Goal: Task Accomplishment & Management: Use online tool/utility

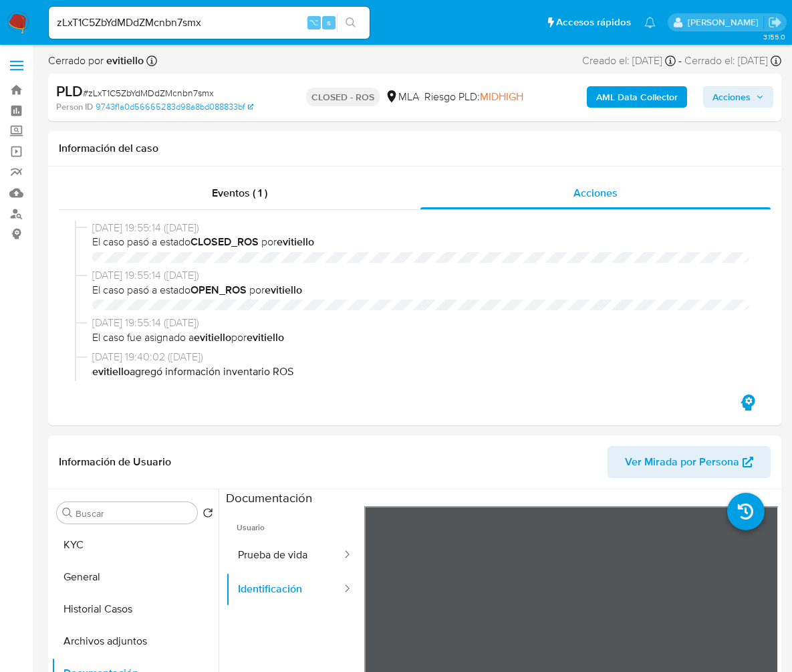
select select "10"
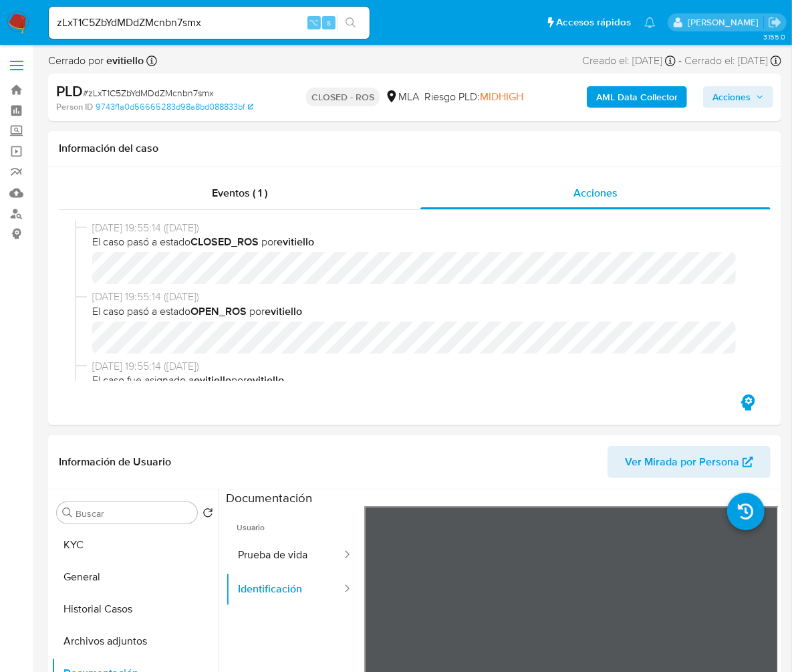
scroll to position [760, 0]
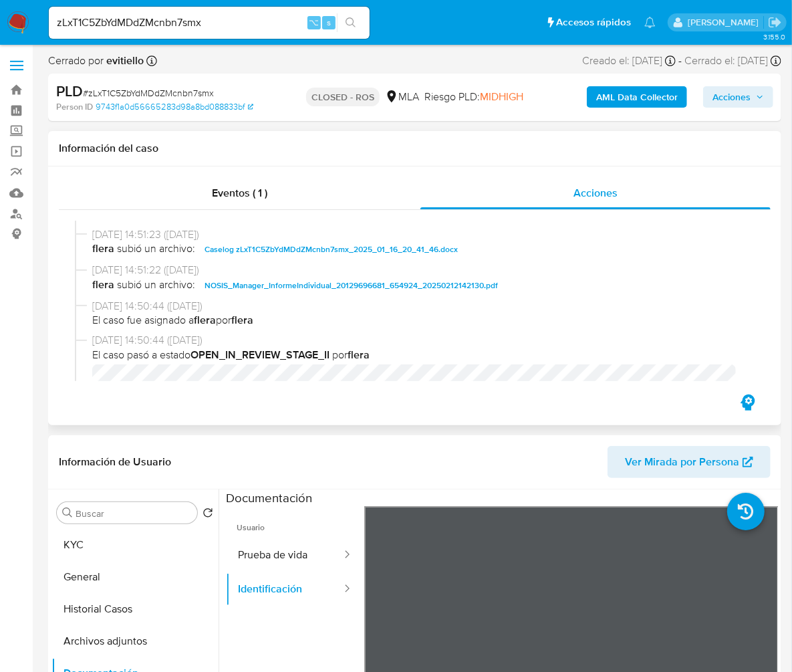
click at [294, 173] on div "Eventos ( 1 ) Acciones 11/03/2025 19:55:14 (hace 5 meses) El caso pasó a estado…" at bounding box center [414, 295] width 733 height 259
click at [252, 198] on span "Eventos ( 1 )" at bounding box center [239, 192] width 55 height 15
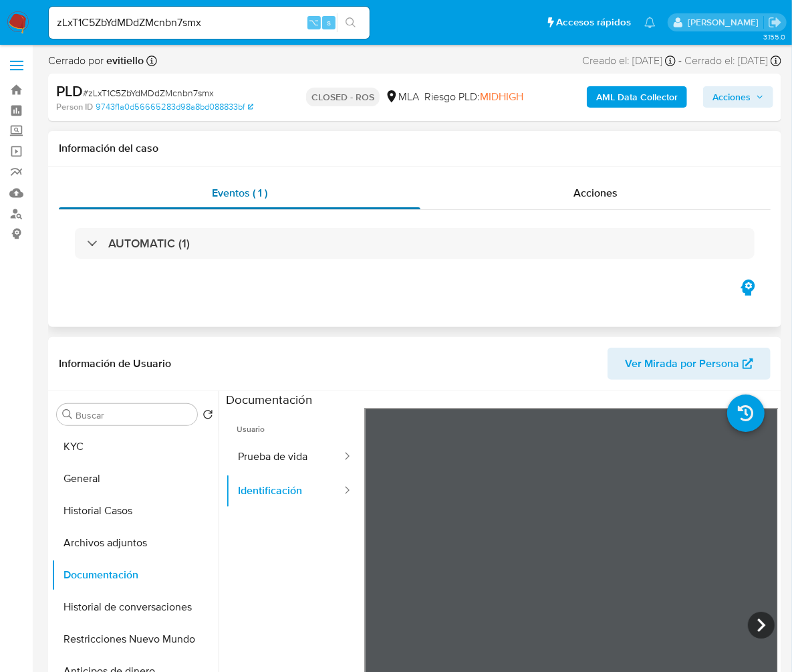
click at [246, 204] on div "Eventos ( 1 )" at bounding box center [240, 193] width 362 height 32
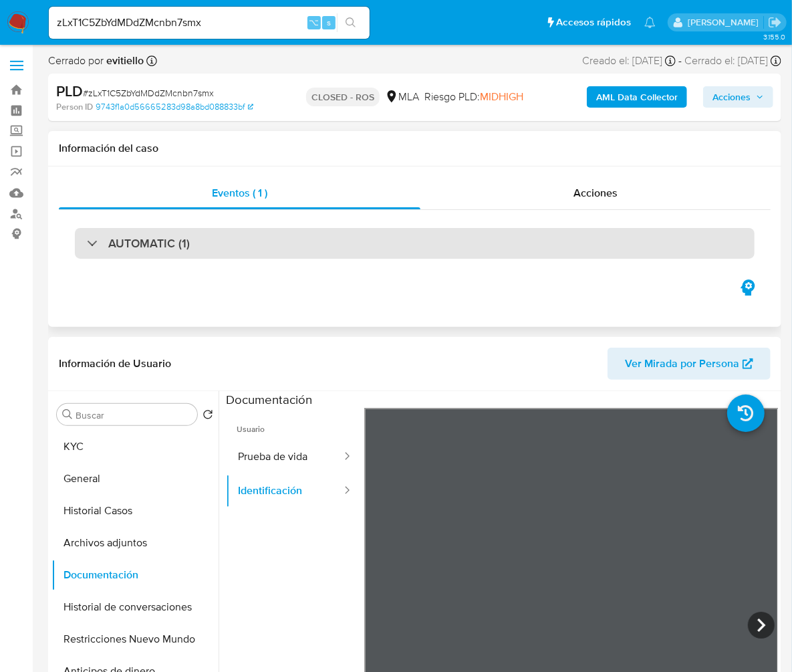
click at [227, 236] on div "AUTOMATIC (1)" at bounding box center [415, 243] width 680 height 31
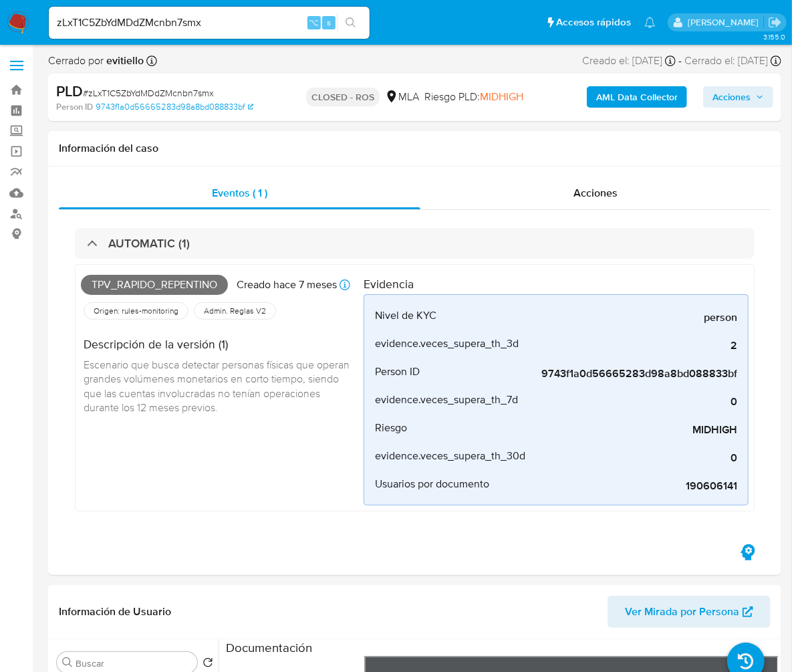
click at [205, 22] on input "zLxT1C5ZbYdMDdZMcnbn7smx" at bounding box center [209, 22] width 321 height 17
paste input "KL4Ty3tNn6LJioF4KfhktoNe"
type input "KL4Ty3tNn6LJioF4KfhktoNe"
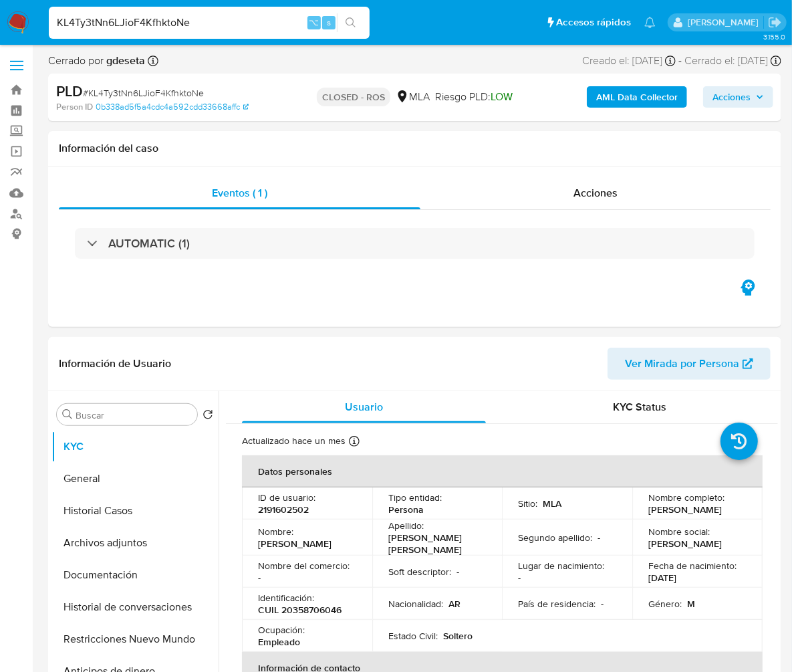
select select "10"
click at [625, 189] on div "Acciones" at bounding box center [596, 193] width 350 height 32
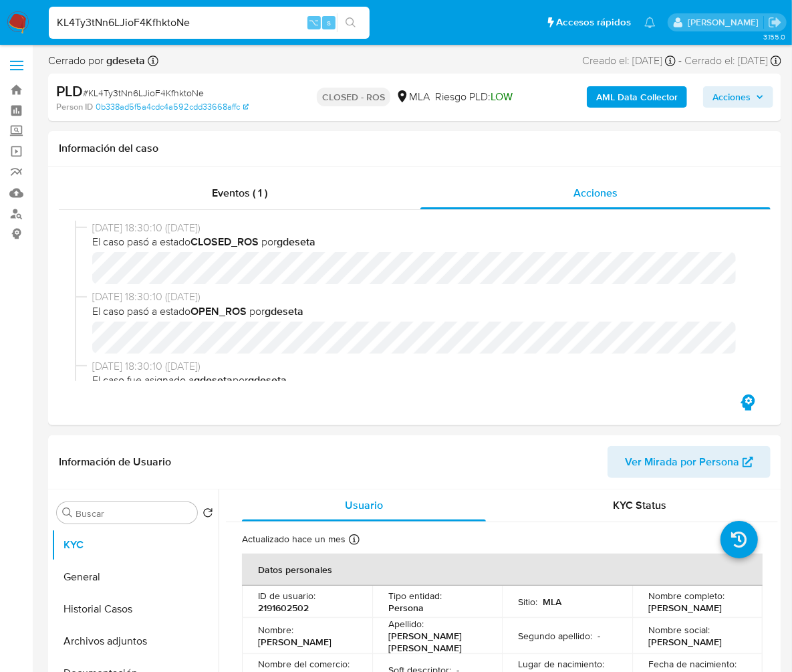
click at [246, 16] on input "KL4Ty3tNn6LJioF4KfhktoNe" at bounding box center [209, 22] width 321 height 17
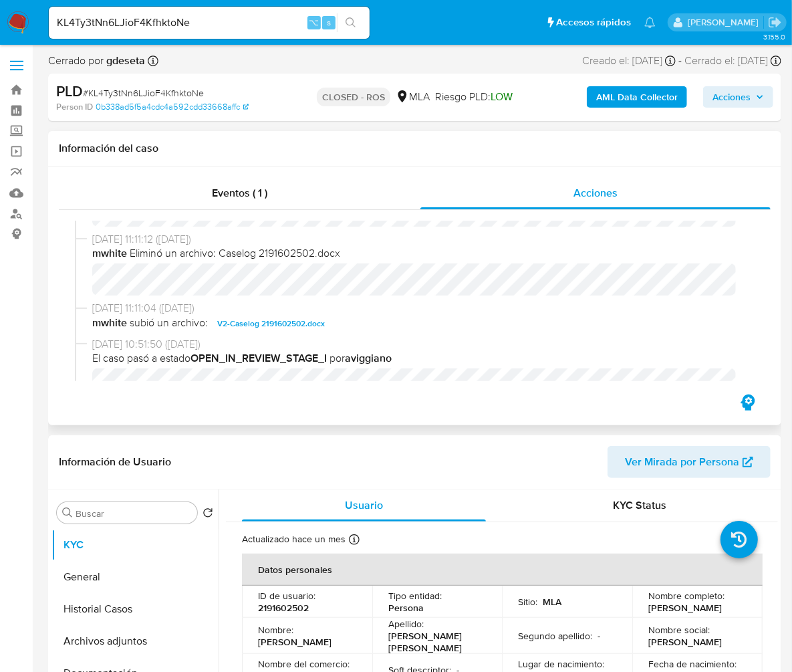
scroll to position [707, 0]
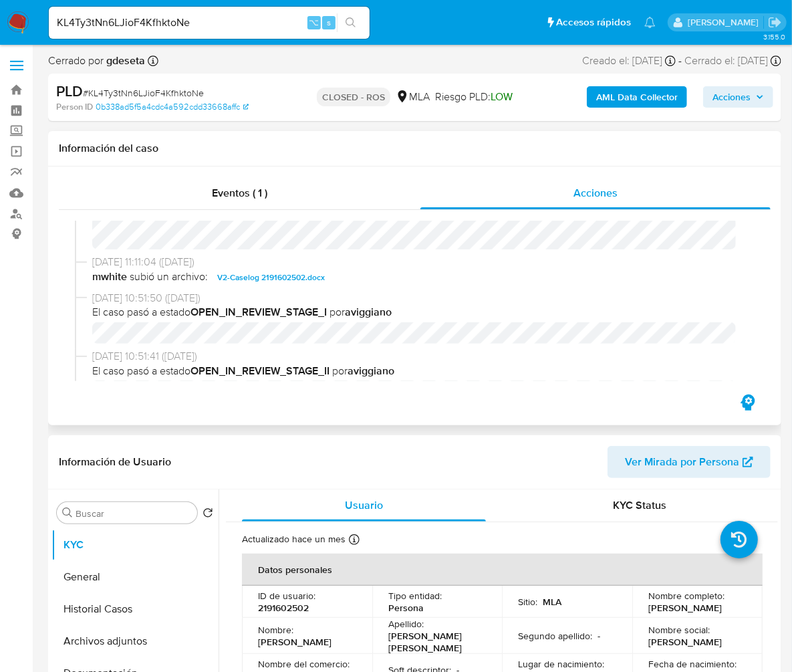
click at [293, 285] on span "V2-Caselog 2191602502.docx" at bounding box center [271, 277] width 108 height 16
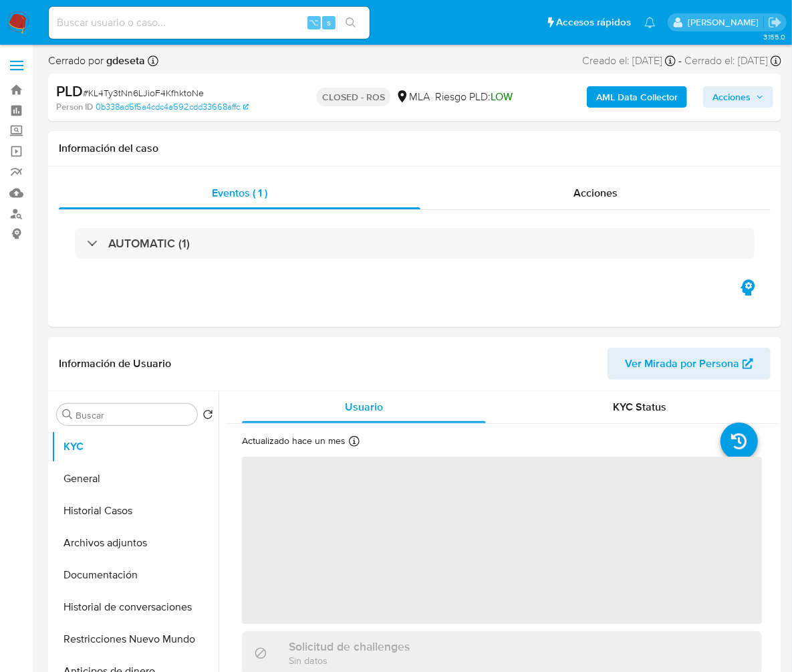
select select "10"
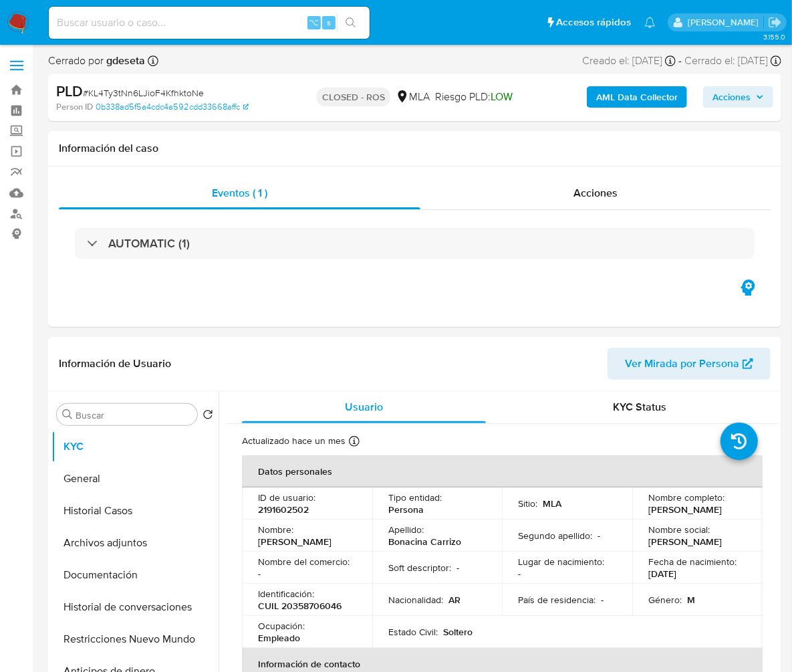
click at [169, 94] on span "# KL4Ty3tNn6LJioF4KfhktoNe" at bounding box center [143, 92] width 121 height 13
copy span "KL4Ty3tNn6LJioF4KfhktoNe"
click at [225, 29] on input at bounding box center [209, 22] width 321 height 17
paste input "INdm6V0bQhN8bQv3khMtbEKf"
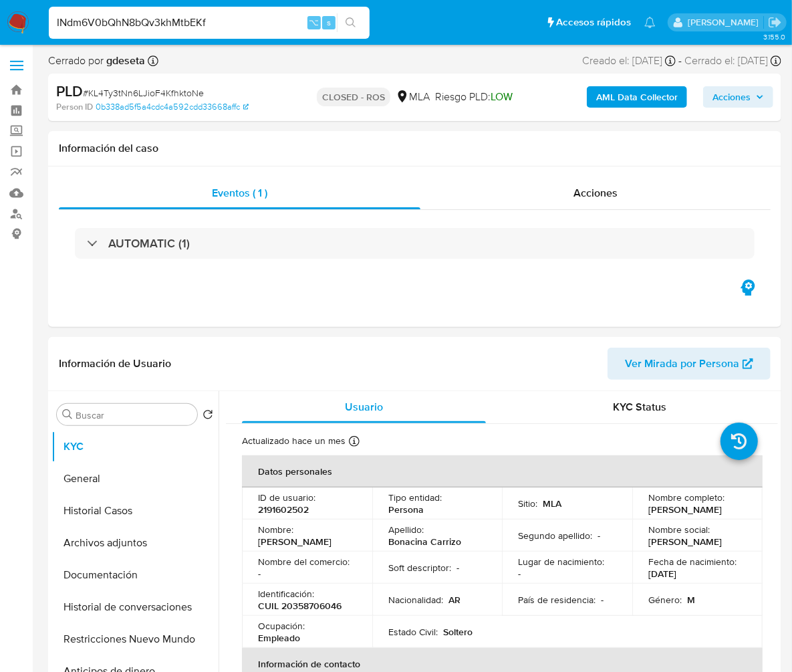
type input "INdm6V0bQhN8bQv3khMtbEKf"
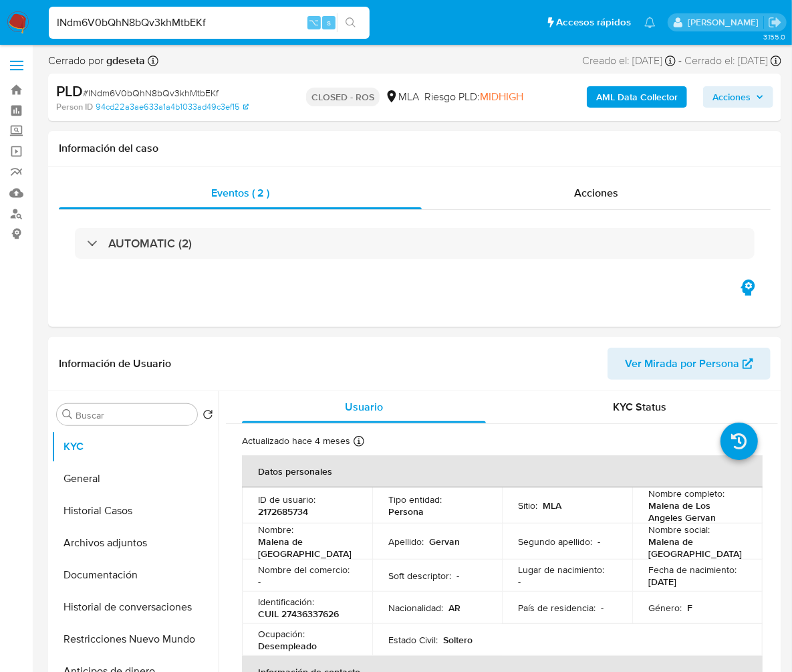
select select "10"
click at [597, 199] on span "Acciones" at bounding box center [596, 192] width 44 height 15
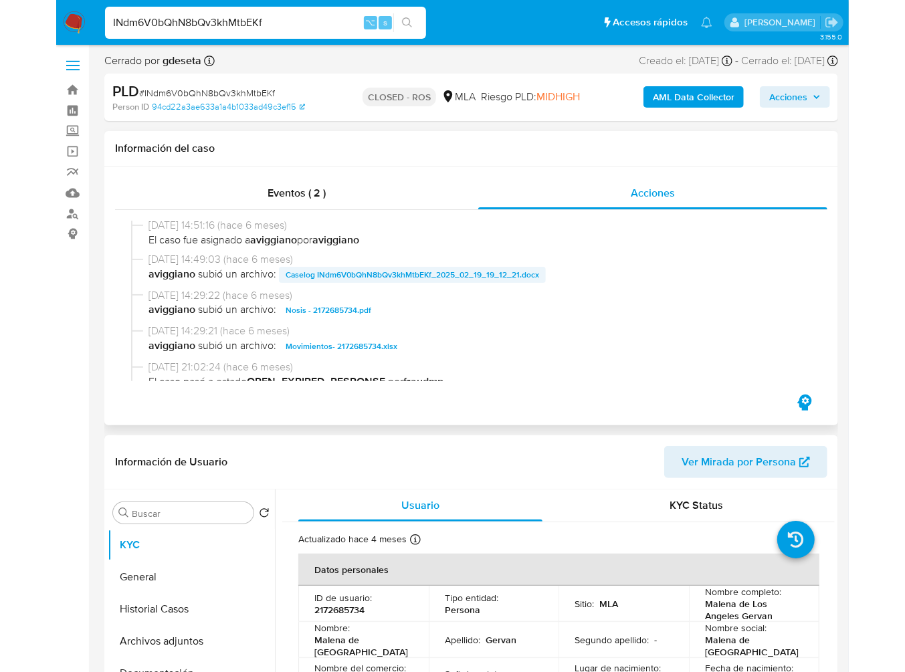
scroll to position [867, 0]
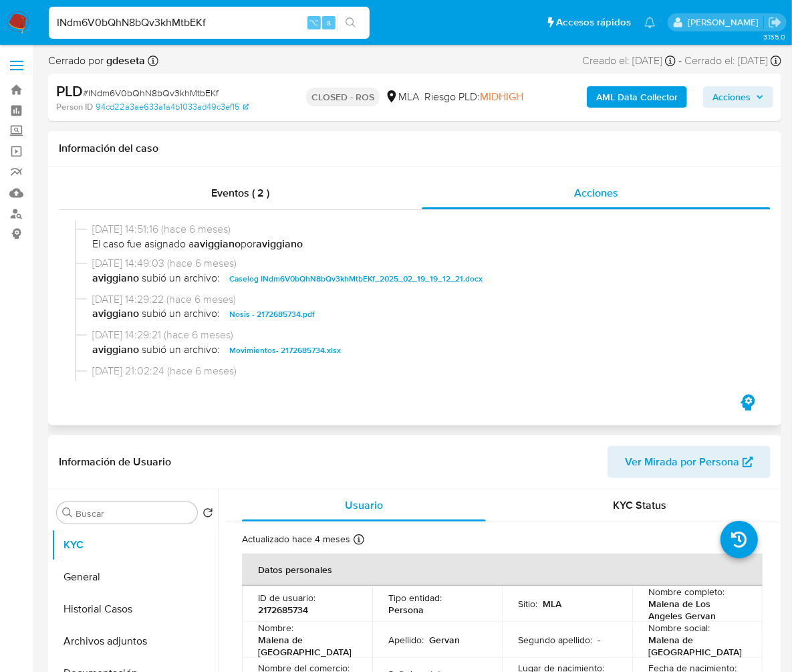
click at [386, 287] on span "Caselog INdm6V0bQhN8bQv3khMtbEKf_2025_02_19_19_12_21.docx" at bounding box center [355, 279] width 253 height 16
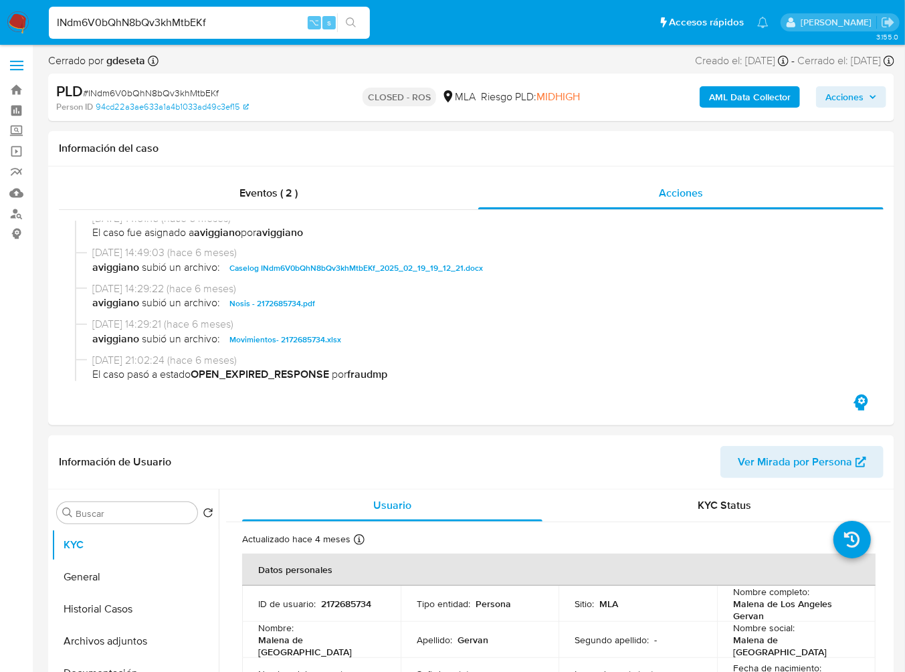
scroll to position [856, 0]
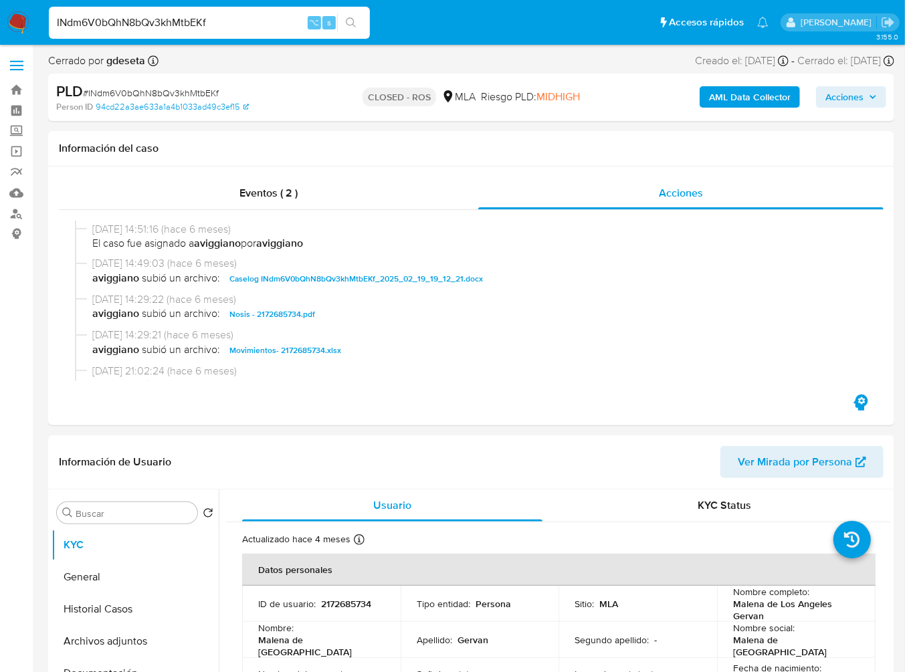
click at [205, 21] on input "INdm6V0bQhN8bQv3khMtbEKf" at bounding box center [209, 22] width 321 height 17
click at [128, 624] on button "Historial Casos" at bounding box center [129, 609] width 156 height 32
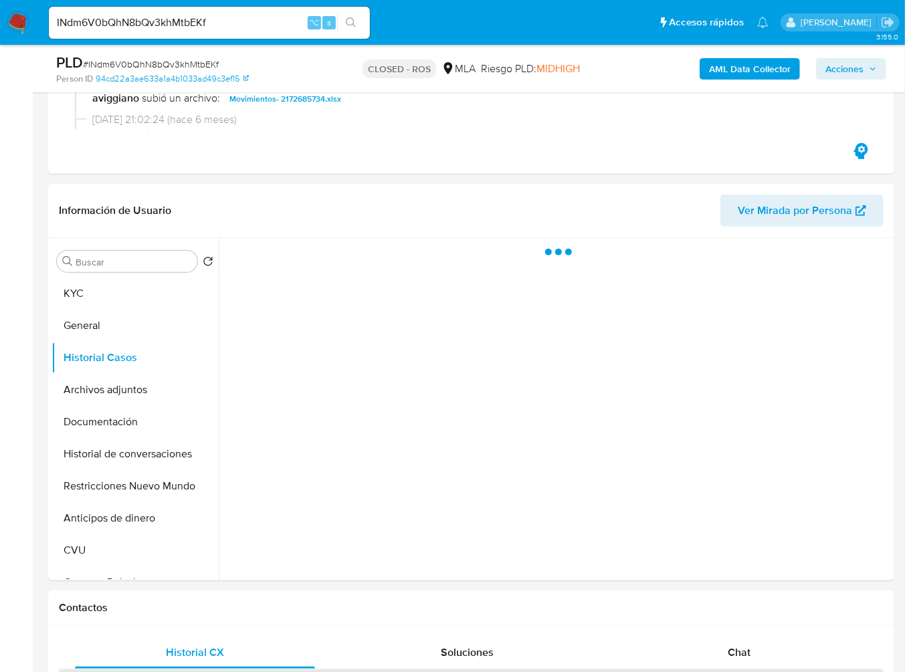
scroll to position [205, 0]
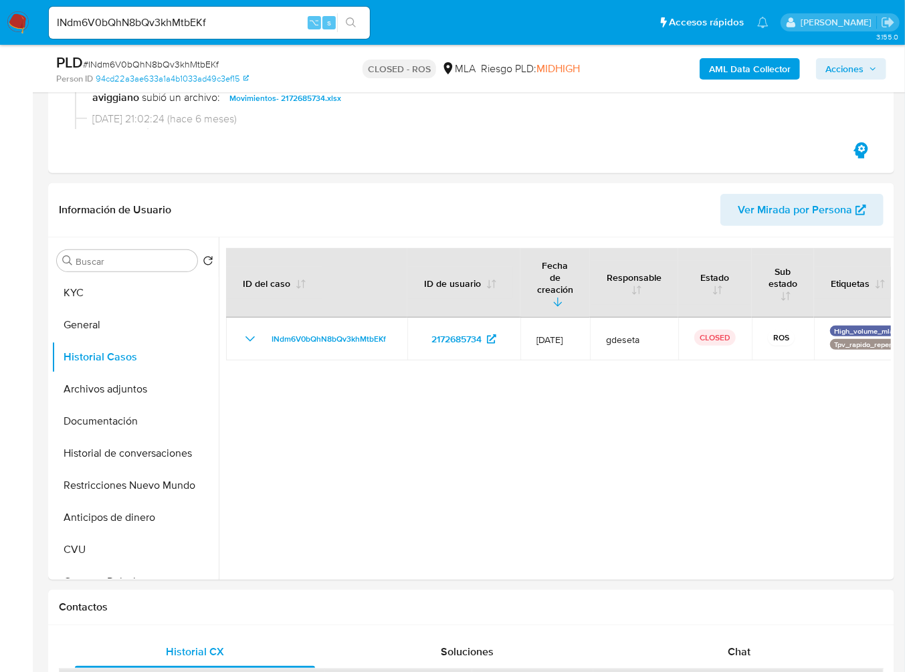
click at [206, 29] on input "INdm6V0bQhN8bQv3khMtbEKf" at bounding box center [209, 22] width 321 height 17
paste input "76y8uO63CYqIgXKuDbUM0LId"
type input "76y8uO63CYqIgXKuDbUM0LId"
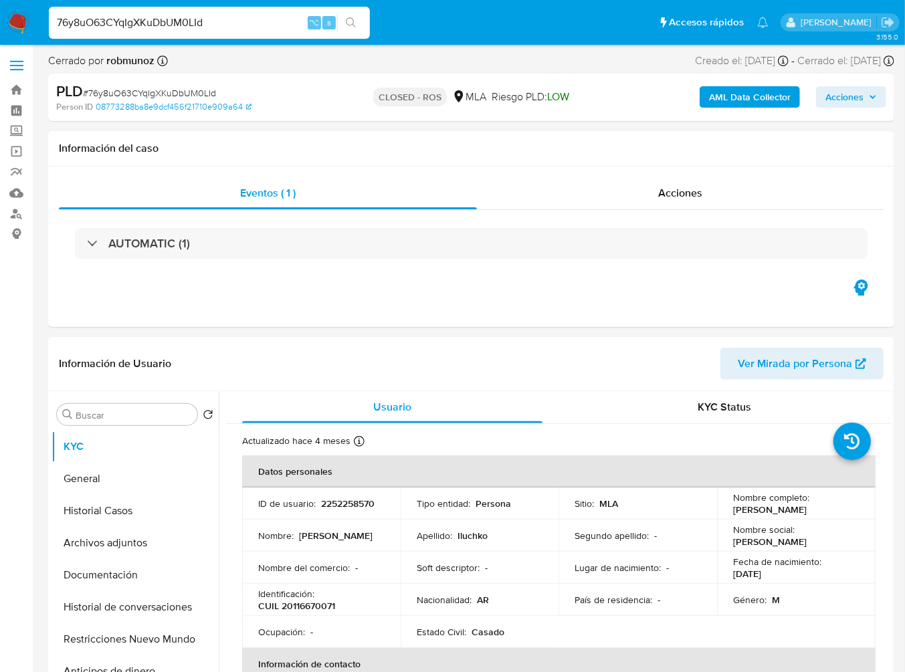
select select "10"
click at [246, 38] on div "76y8uO63CYqIgXKuDbUM0LId ⌥ s" at bounding box center [209, 23] width 321 height 32
click at [191, 26] on input "76y8uO63CYqIgXKuDbUM0LId" at bounding box center [209, 22] width 321 height 17
click at [669, 199] on span "Acciones" at bounding box center [680, 192] width 44 height 15
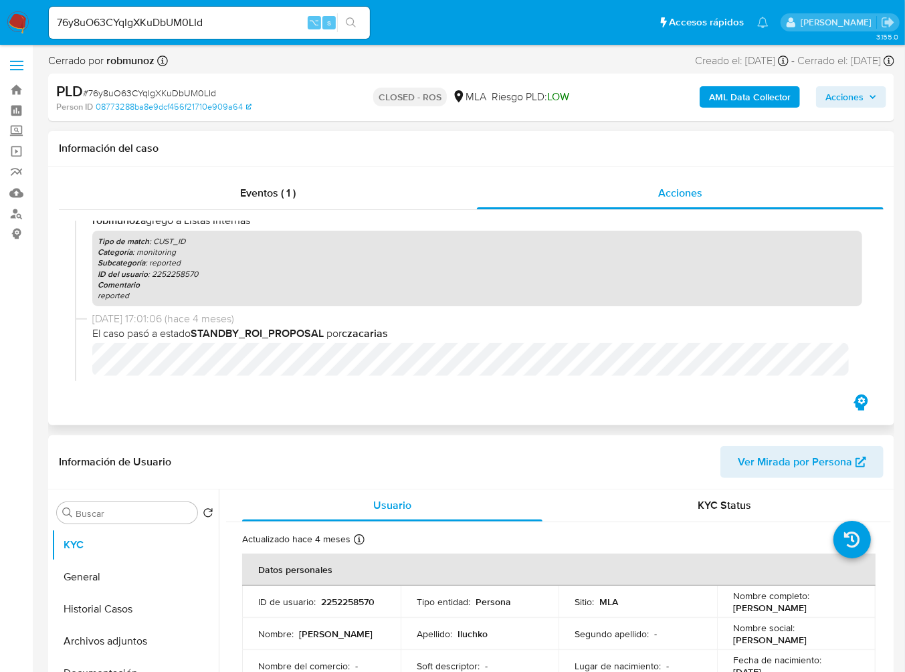
scroll to position [636, 0]
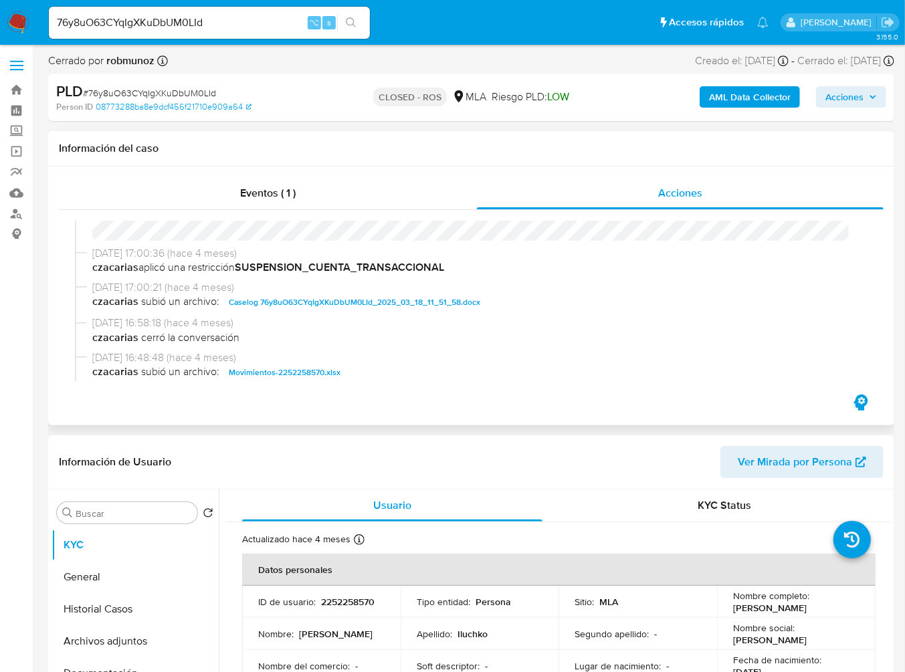
click at [395, 295] on span "[DATE] 17:00:21 (hace 4 meses)" at bounding box center [477, 287] width 770 height 15
click at [393, 302] on span "Caselog 76y8uO63CYqIgXKuDbUM0LId_2025_03_18_11_51_58.docx" at bounding box center [354, 302] width 251 height 16
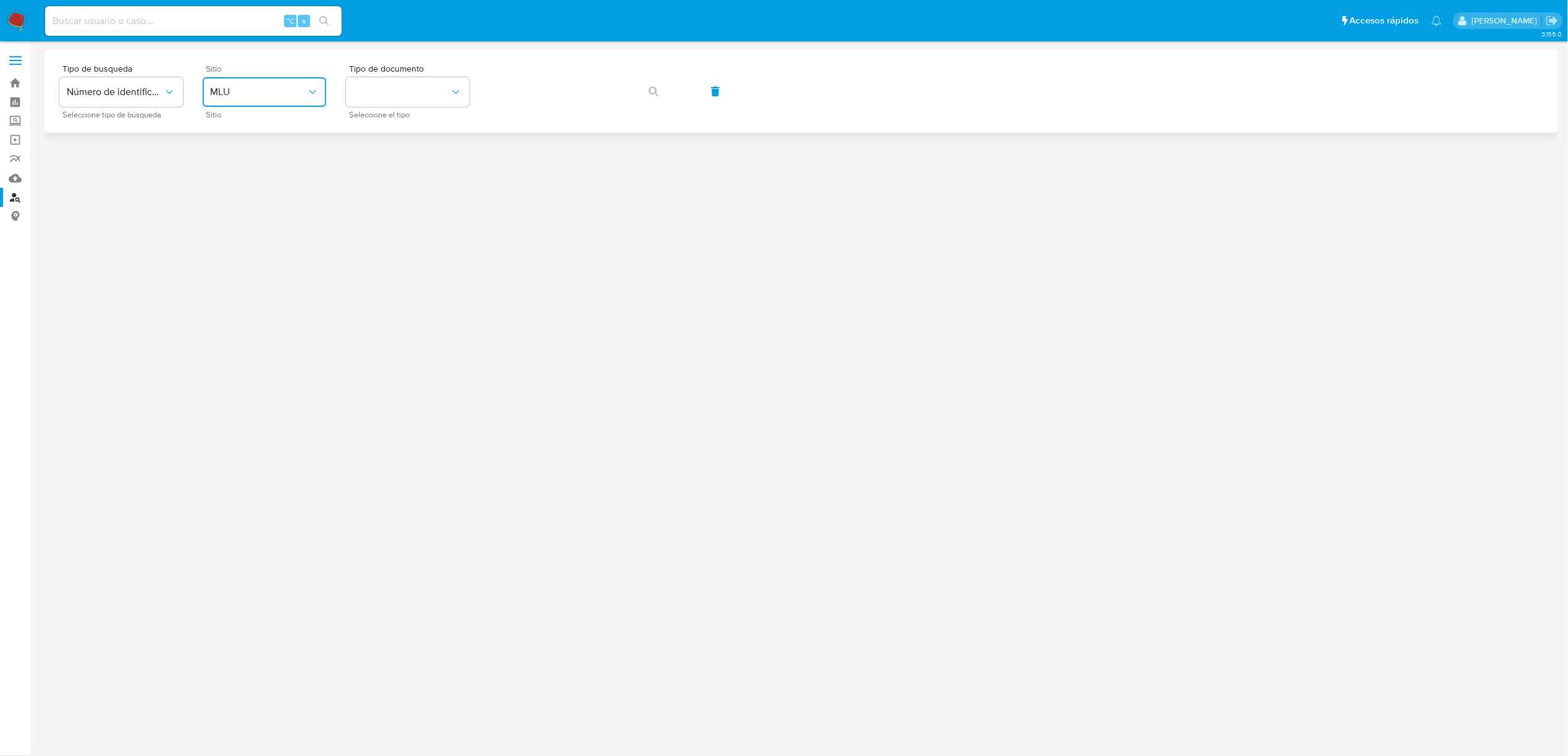
click at [285, 85] on button "MLU" at bounding box center [264, 92] width 124 height 30
click at [243, 153] on div "MLA" at bounding box center [261, 155] width 102 height 30
